Goal: Navigation & Orientation: Find specific page/section

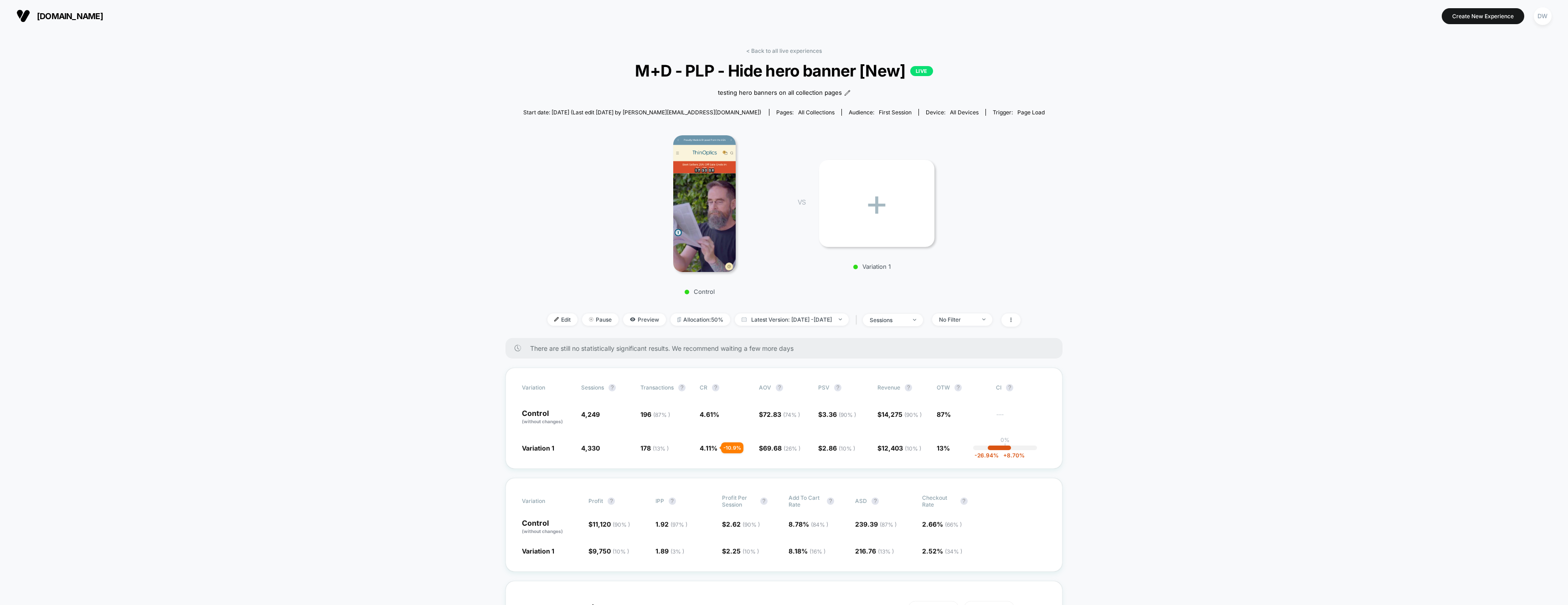
drag, startPoint x: 762, startPoint y: 48, endPoint x: 624, endPoint y: 48, distance: 138.0
click at [762, 48] on link "< Back to all live experiences" at bounding box center [784, 51] width 75 height 7
